Goal: Information Seeking & Learning: Learn about a topic

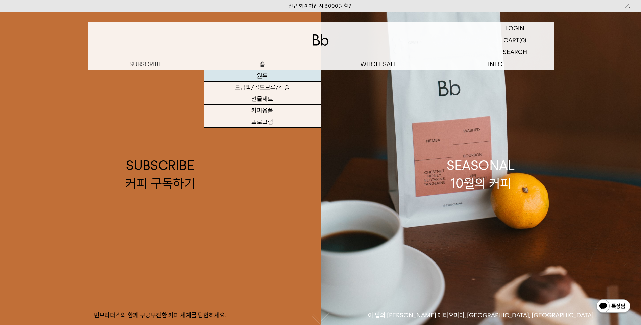
click at [261, 74] on link "원두" at bounding box center [262, 75] width 117 height 11
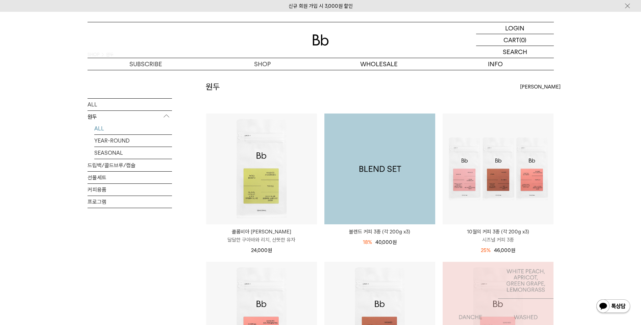
scroll to position [34, 0]
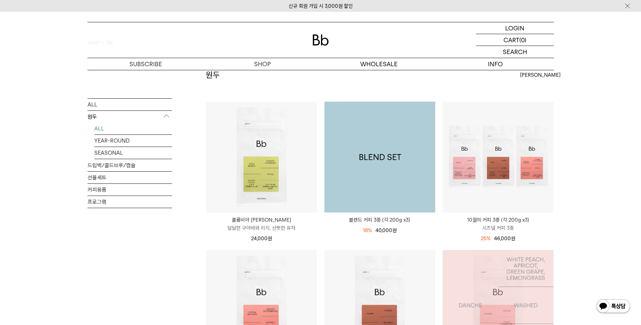
click at [378, 180] on img at bounding box center [379, 157] width 111 height 111
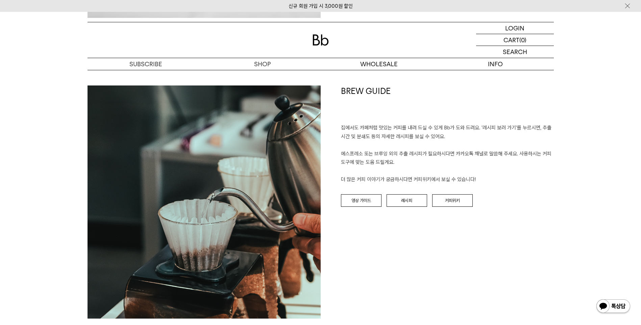
scroll to position [1621, 0]
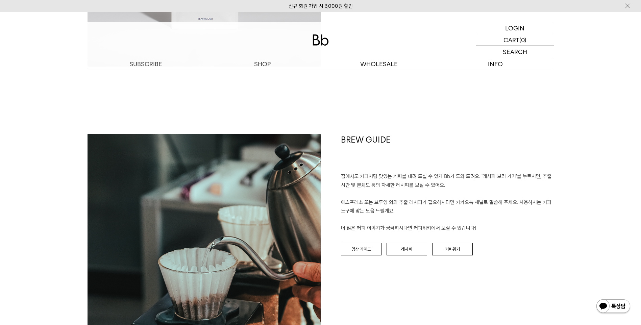
drag, startPoint x: 469, startPoint y: 203, endPoint x: 528, endPoint y: 213, distance: 60.4
click at [528, 213] on p "집에서도 카페처럼 맛있는 커피를 내려 드실 ﻿수 있게 Bb가 도와 드려요. '레시피 보러 가기'를 누르시면, 추출 시간 및 분쇄도 등의 자세한…" at bounding box center [447, 202] width 213 height 60
drag, startPoint x: 528, startPoint y: 213, endPoint x: 529, endPoint y: 289, distance: 75.7
click at [529, 286] on div "BREW GUIDE 집에서도 카페처럼 맛있는 커피를 내려 드실 ﻿수 있게 Bb가 도와 드려요. '레시피 보러 가기'를 누르시면, 추출 시간 및…" at bounding box center [437, 250] width 233 height 233
click at [451, 279] on div "BREW GUIDE 집에서도 카페처럼 맛있는 커피를 내려 드실 ﻿수 있게 Bb가 도와 드려요. '레시피 보러 가기'를 누르시면, 추출 시간 및…" at bounding box center [437, 250] width 233 height 233
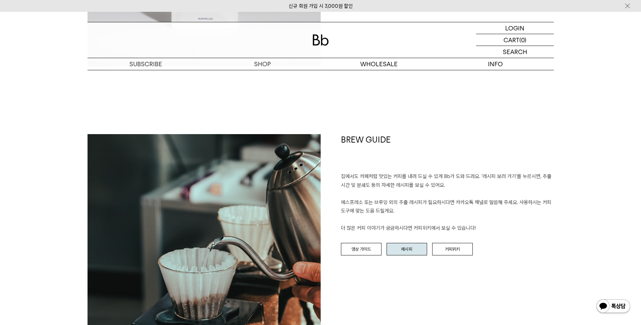
click at [410, 250] on link "레시피" at bounding box center [406, 249] width 41 height 13
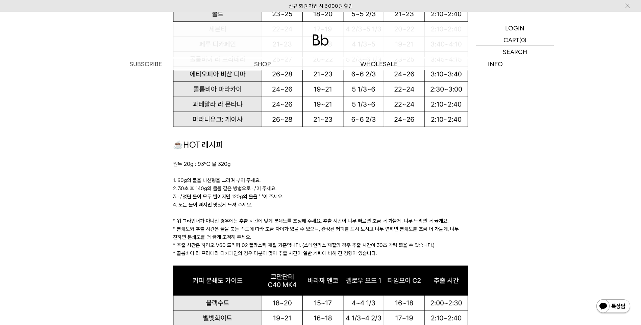
scroll to position [591, 0]
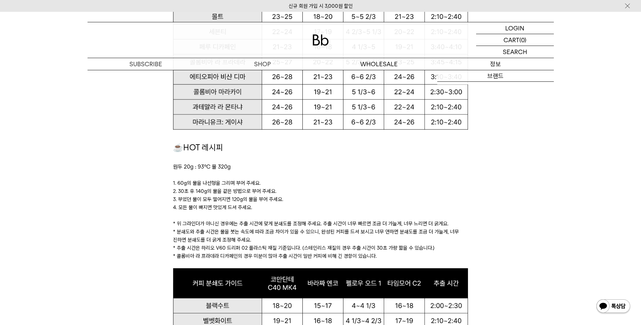
click at [498, 67] on p "정보" at bounding box center [495, 64] width 117 height 12
click at [322, 63] on p "도매" at bounding box center [379, 64] width 117 height 12
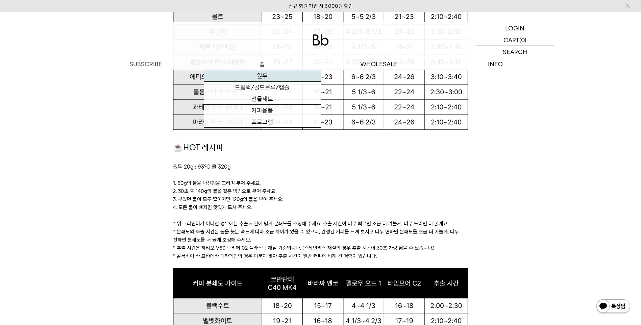
click at [267, 77] on link "원두" at bounding box center [262, 75] width 117 height 11
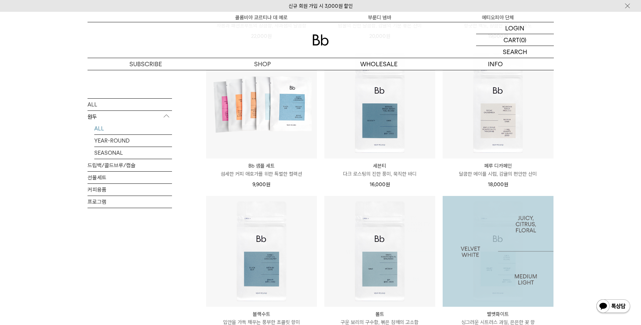
scroll to position [397, 0]
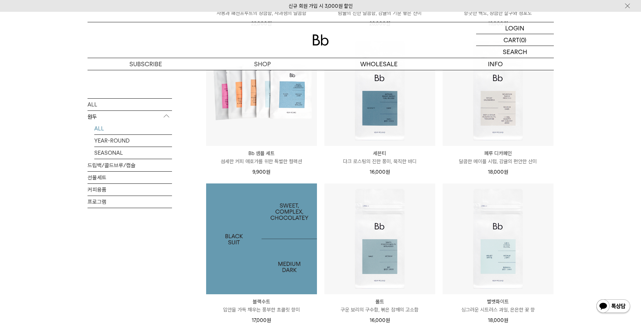
click at [255, 233] on img at bounding box center [261, 238] width 111 height 111
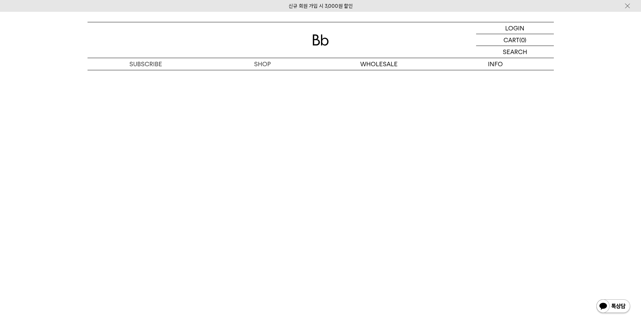
scroll to position [1486, 0]
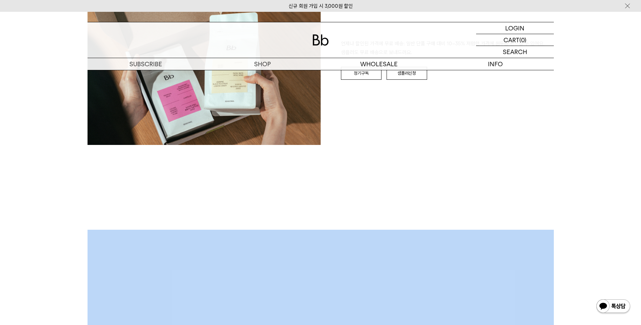
drag, startPoint x: 638, startPoint y: 219, endPoint x: 625, endPoint y: -25, distance: 243.9
click at [625, 0] on html "신규 회원 가입 시 3,000원 할인 LOGIN 로그인 LOGIN 로그인 CART 장바구니 (0) SEARCH 검색 검색폼 ** 추천상품" at bounding box center [320, 36] width 641 height 2451
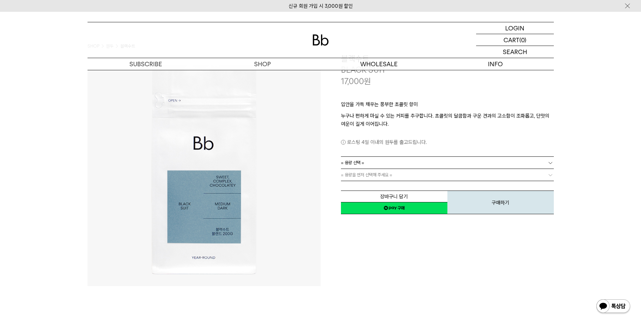
scroll to position [0, 0]
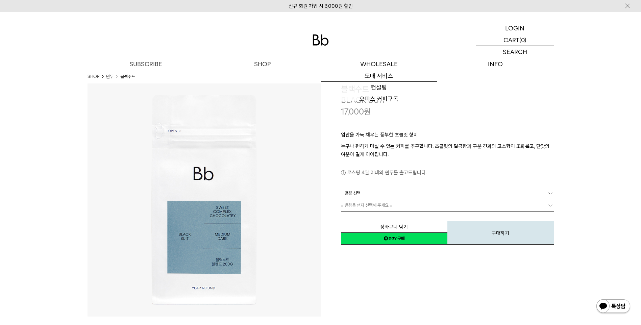
click at [473, 140] on p "입안을 가득 채우는 풍부한 초콜릿 향미" at bounding box center [447, 136] width 213 height 11
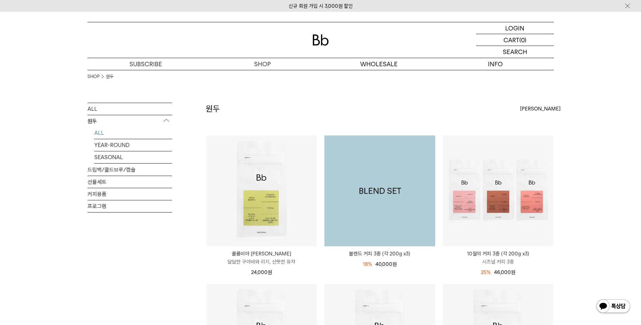
click at [382, 191] on img at bounding box center [379, 190] width 111 height 111
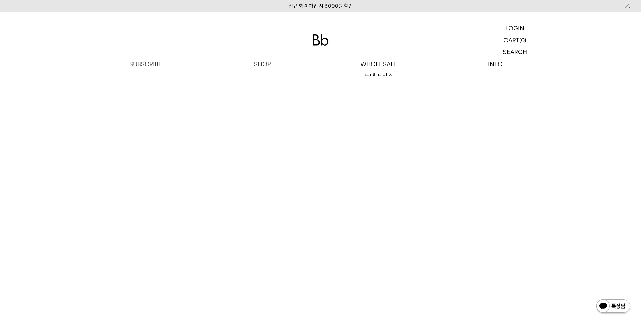
scroll to position [1993, 0]
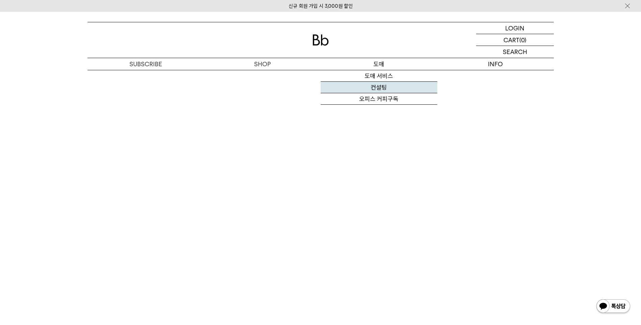
click at [384, 88] on link "컨설팅" at bounding box center [379, 87] width 117 height 11
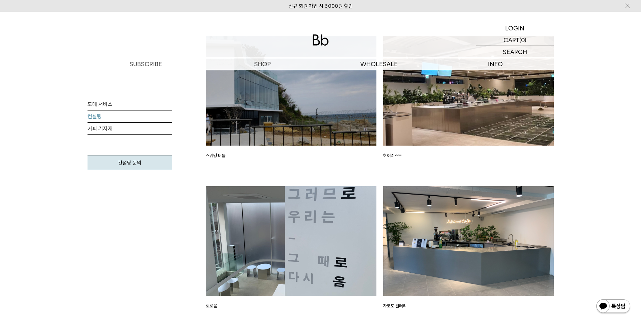
scroll to position [980, 0]
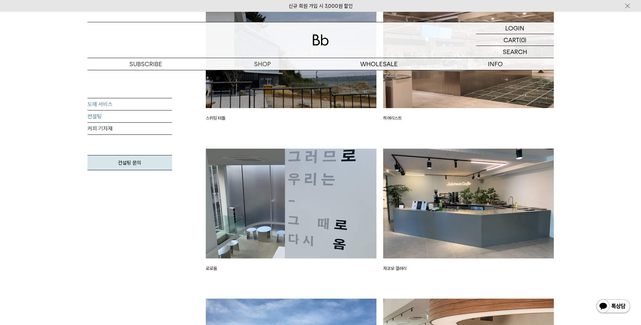
click at [103, 106] on link "도매 서비스" at bounding box center [129, 104] width 84 height 12
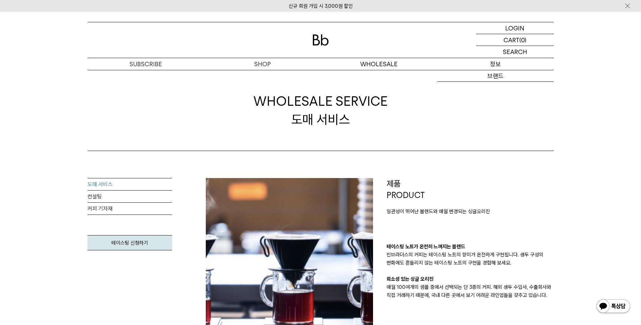
click at [493, 65] on p "정보" at bounding box center [495, 64] width 117 height 12
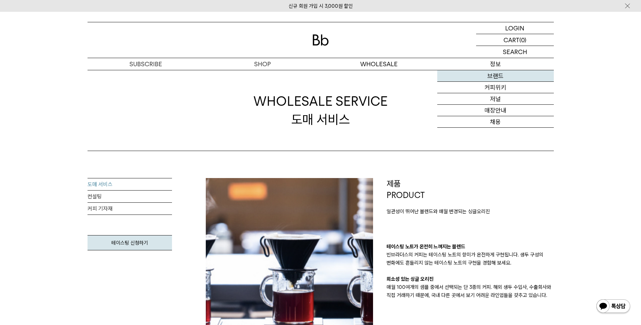
click at [501, 77] on link "브랜드" at bounding box center [495, 75] width 117 height 11
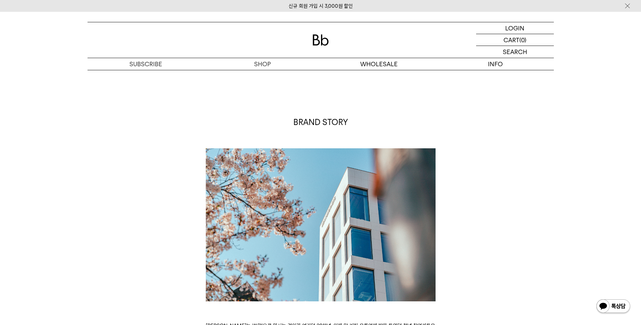
click at [470, 182] on div "BRAND STORY [PERSON_NAME]는 ‘쓴맛’으로 마시는 것이라 여기던 2011년, 이제 막 커피 유통업에 발을 들였던 청년 창업가…" at bounding box center [320, 256] width 473 height 278
